Goal: Find specific page/section: Find specific page/section

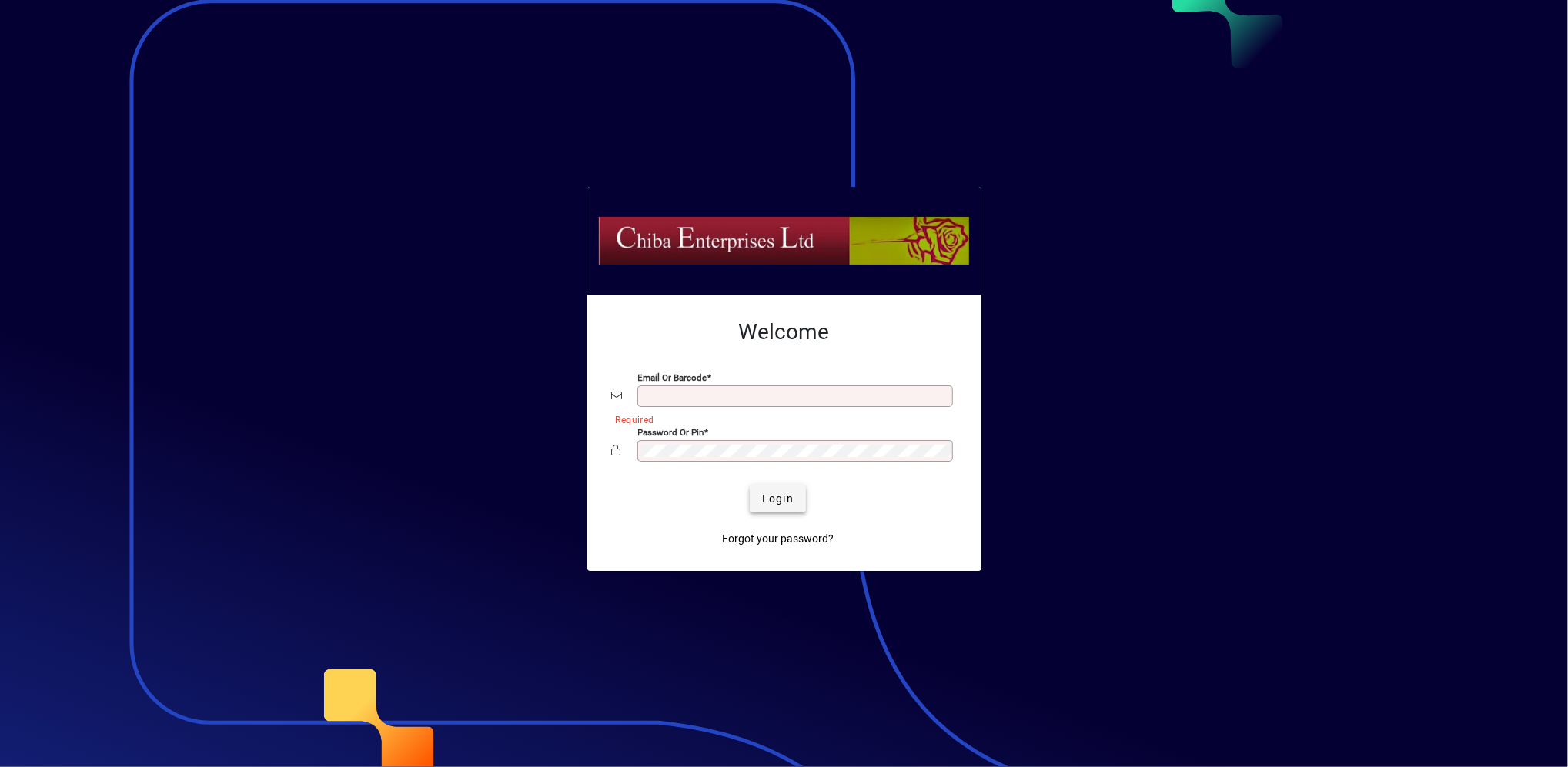
type input "**********"
click at [784, 491] on span "Login" at bounding box center [777, 499] width 31 height 16
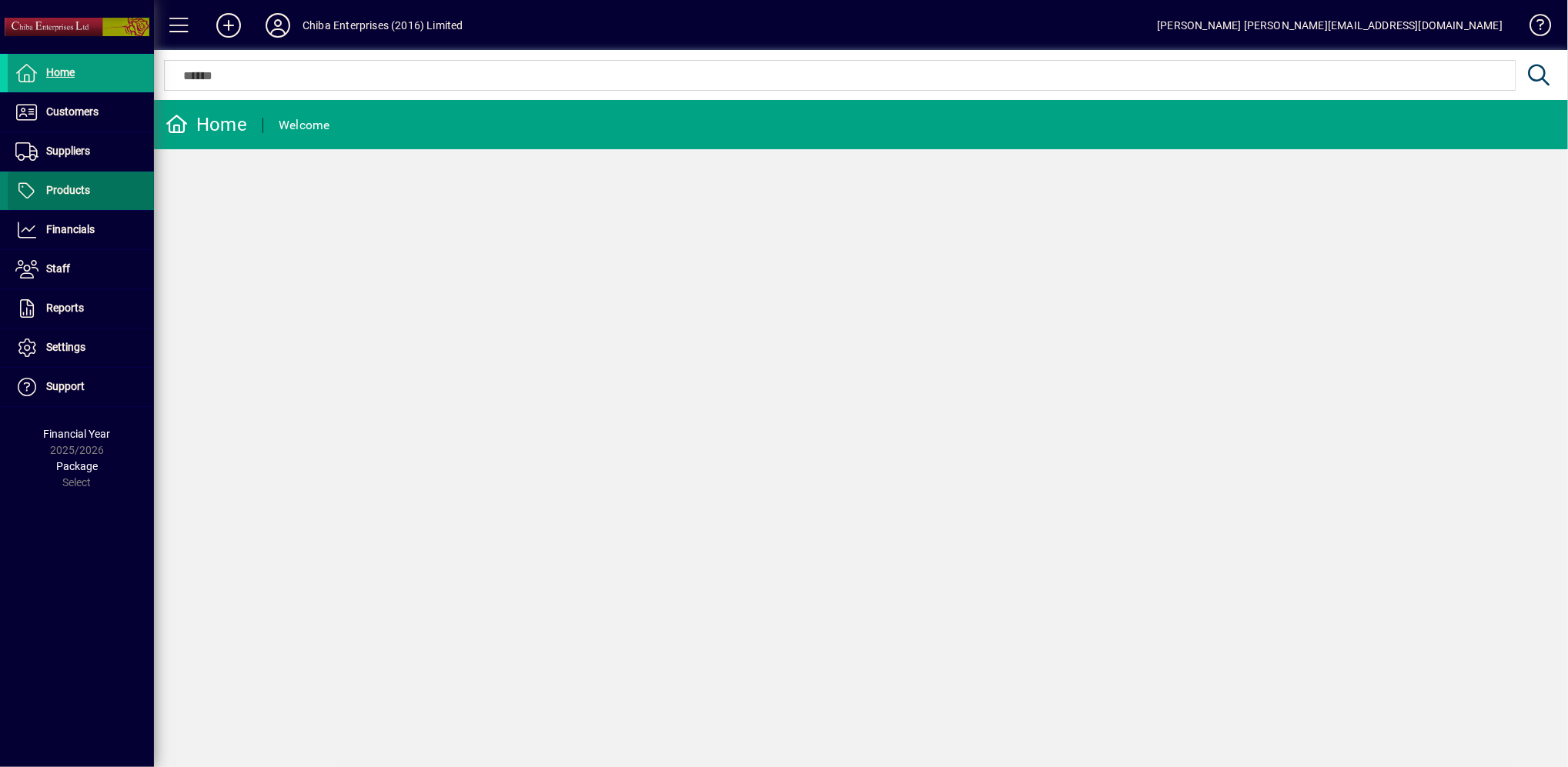
click at [67, 187] on span "Products" at bounding box center [69, 189] width 44 height 12
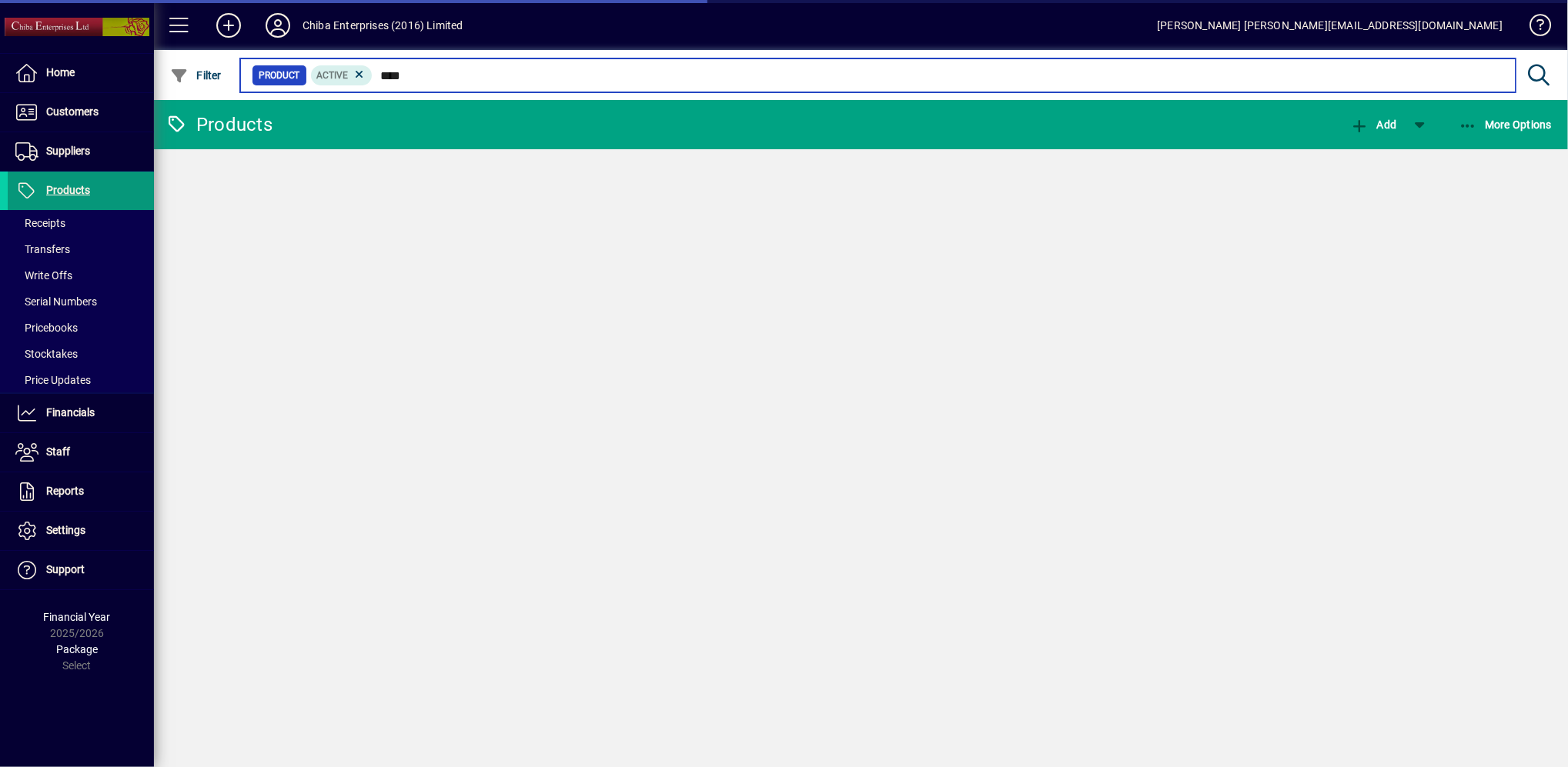
type input "****"
